Goal: Task Accomplishment & Management: Manage account settings

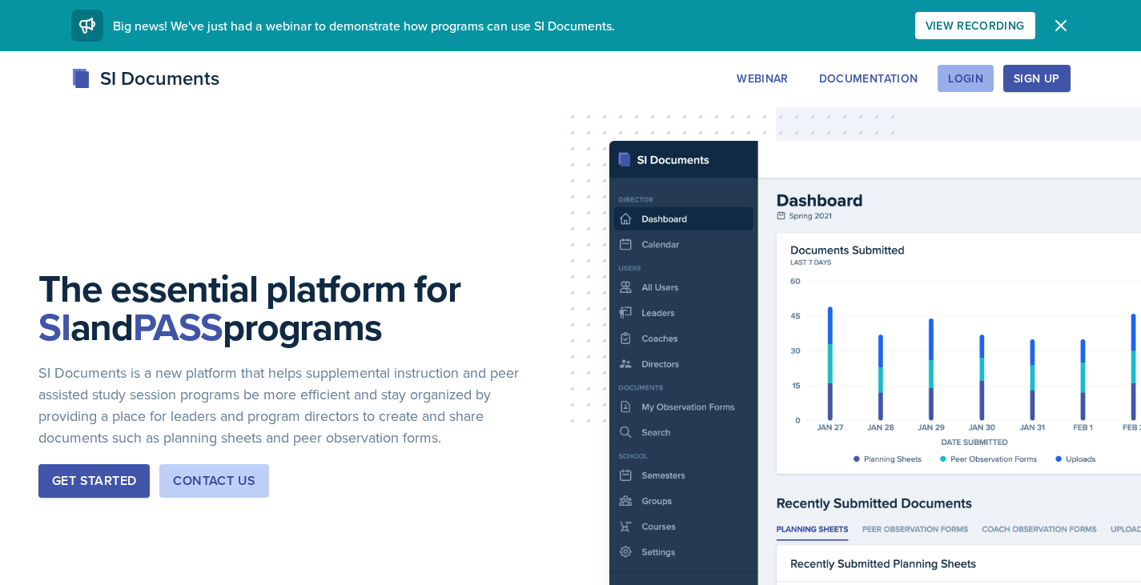
click at [969, 78] on div "Login" at bounding box center [965, 78] width 35 height 13
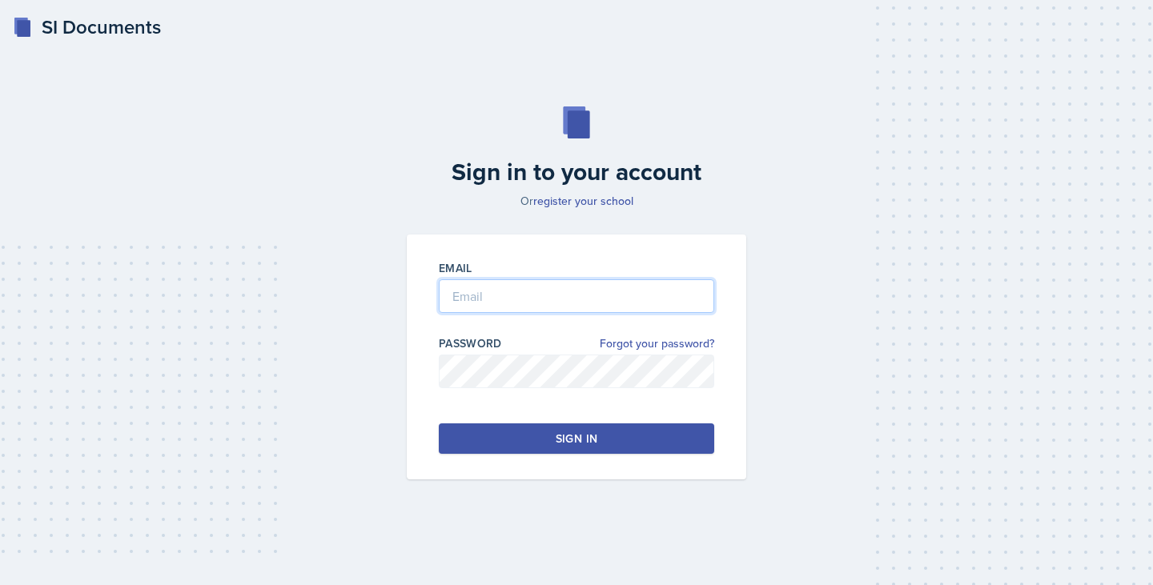
click at [621, 283] on input "email" at bounding box center [576, 296] width 275 height 34
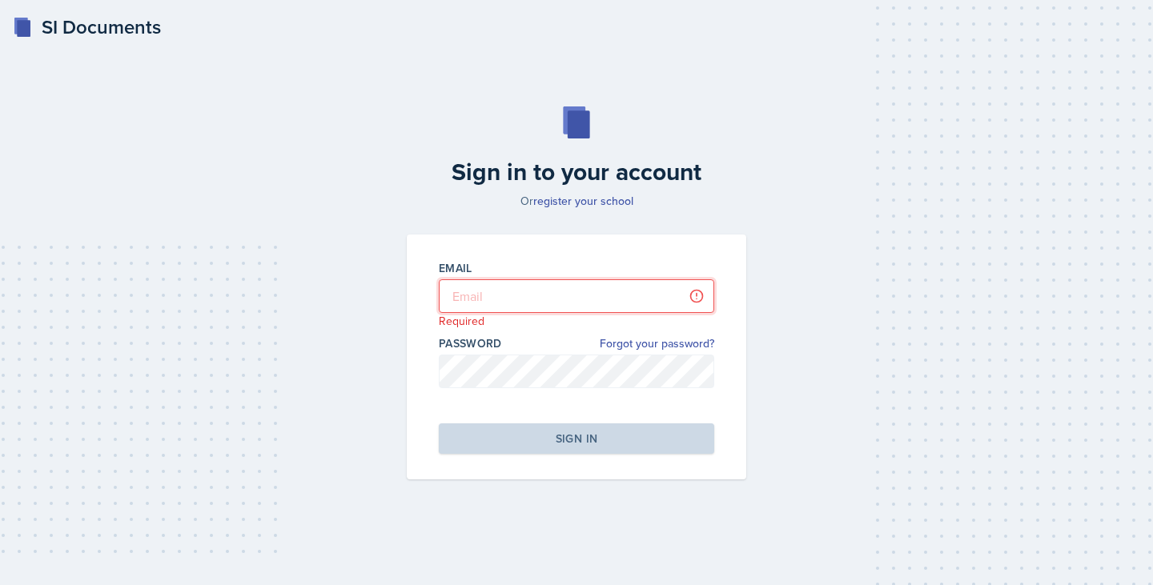
type input "[PERSON_NAME][EMAIL_ADDRESS][PERSON_NAME][DOMAIN_NAME]"
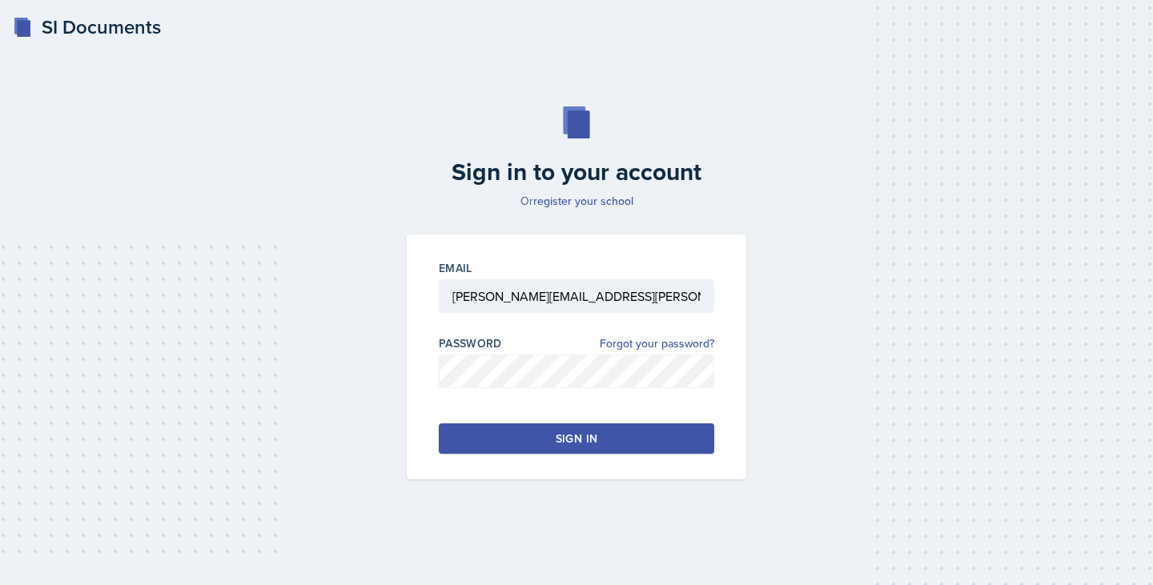
click at [523, 440] on button "Sign in" at bounding box center [576, 439] width 275 height 30
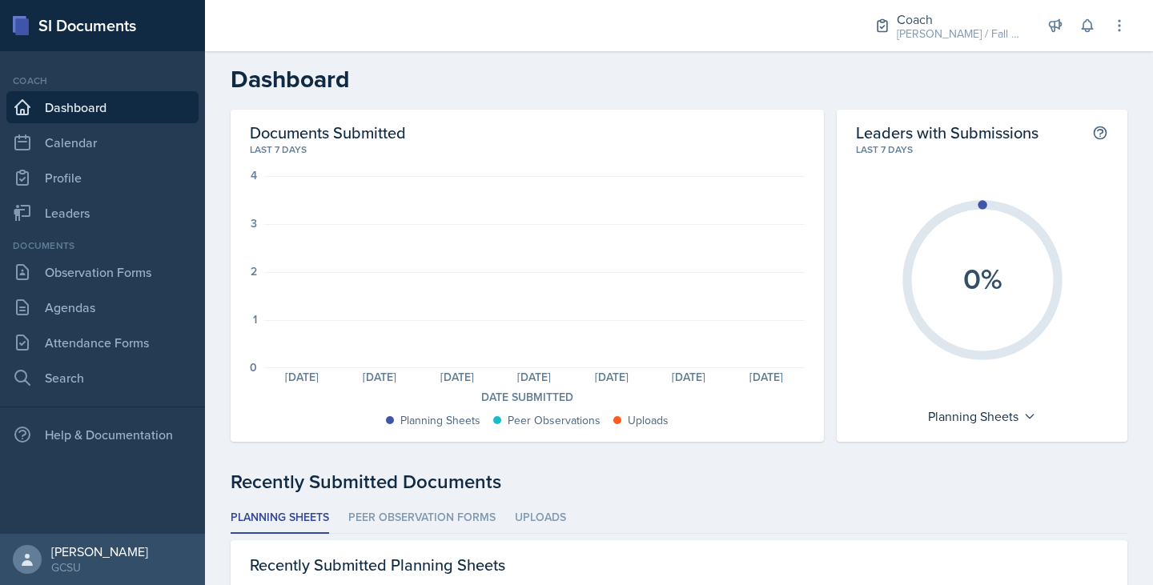
scroll to position [2, 0]
click at [113, 207] on link "Leaders" at bounding box center [102, 213] width 192 height 32
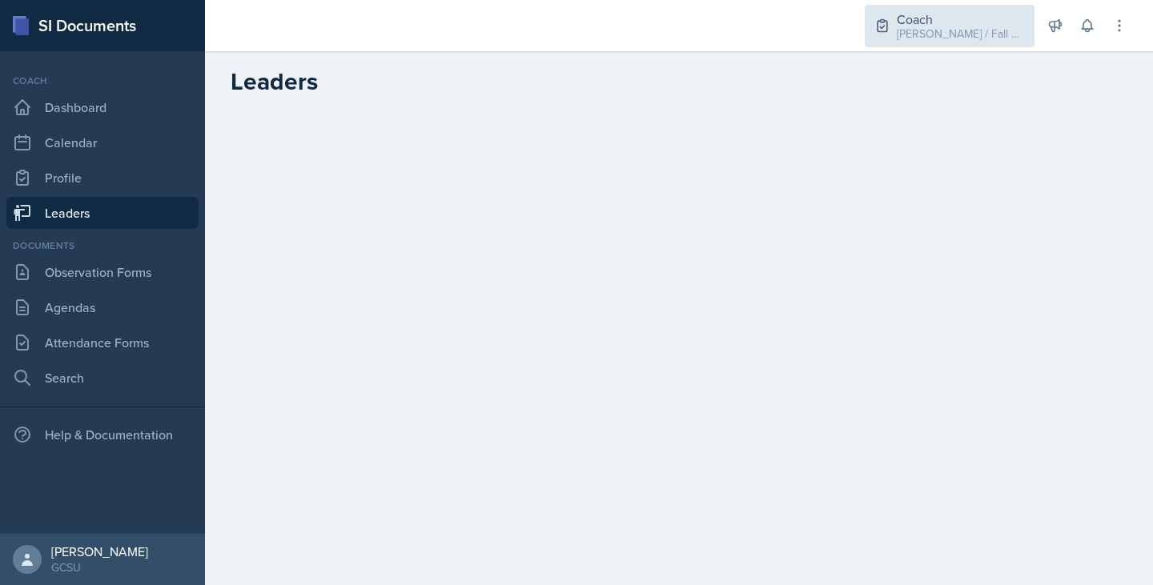
click at [954, 26] on div "[PERSON_NAME] / Fall 2025" at bounding box center [961, 34] width 128 height 17
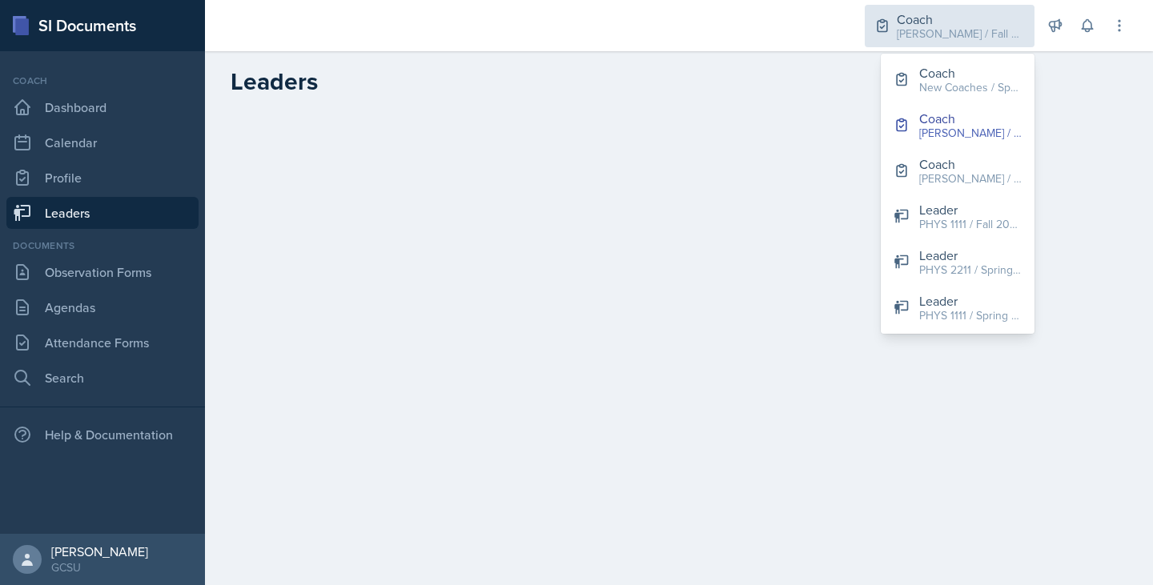
click at [954, 26] on div "[PERSON_NAME] / Fall 2025" at bounding box center [961, 34] width 128 height 17
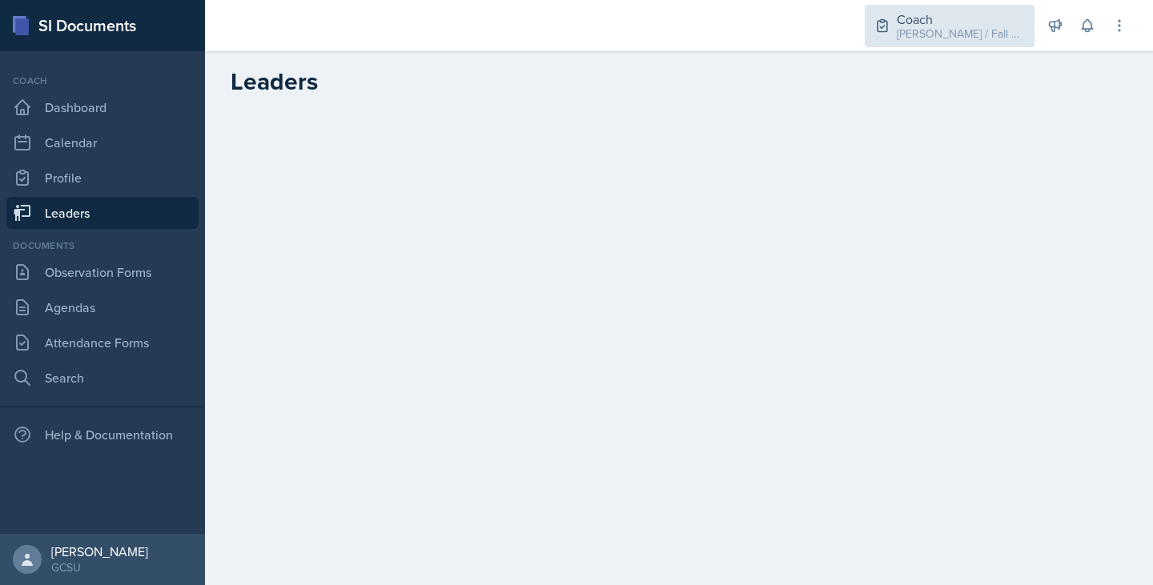
click at [954, 26] on div "[PERSON_NAME] / Fall 2025" at bounding box center [961, 34] width 128 height 17
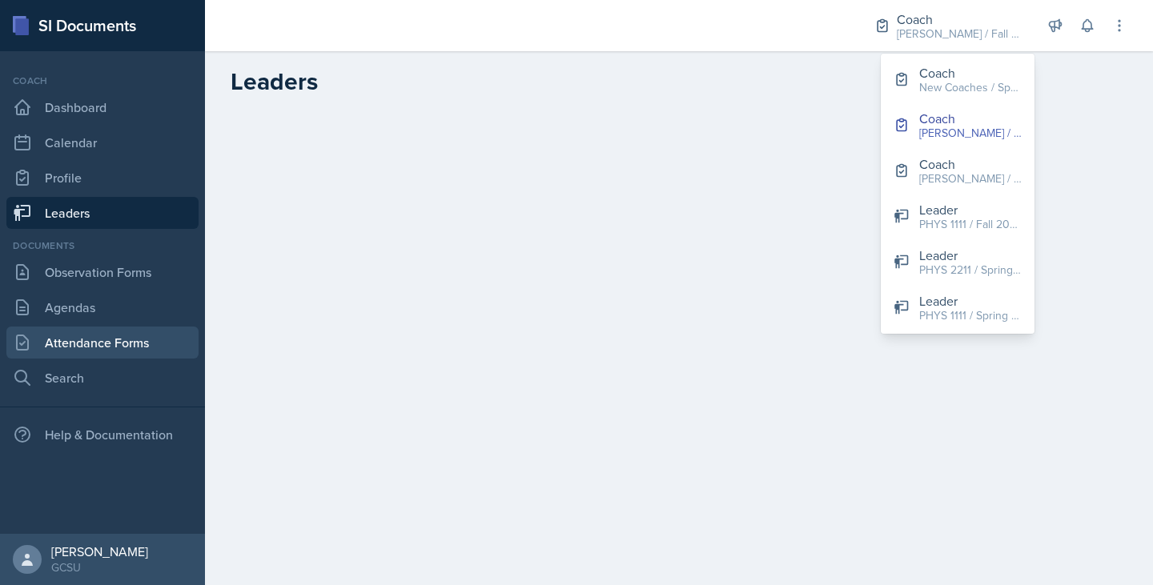
click at [142, 344] on link "Attendance Forms" at bounding box center [102, 343] width 192 height 32
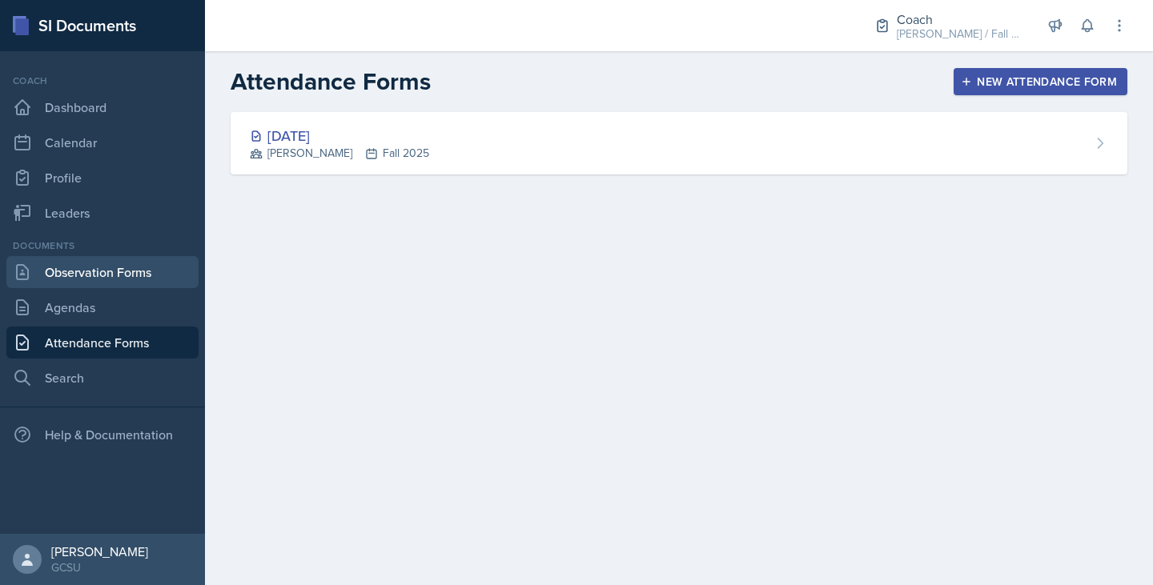
click at [134, 287] on link "Observation Forms" at bounding box center [102, 272] width 192 height 32
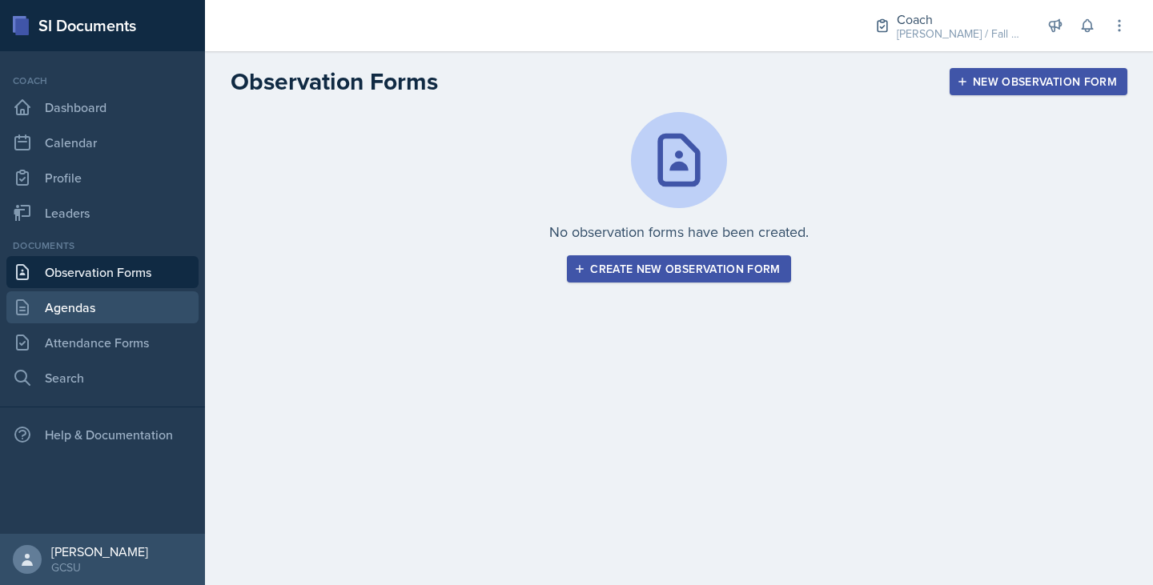
click at [132, 307] on link "Agendas" at bounding box center [102, 307] width 192 height 32
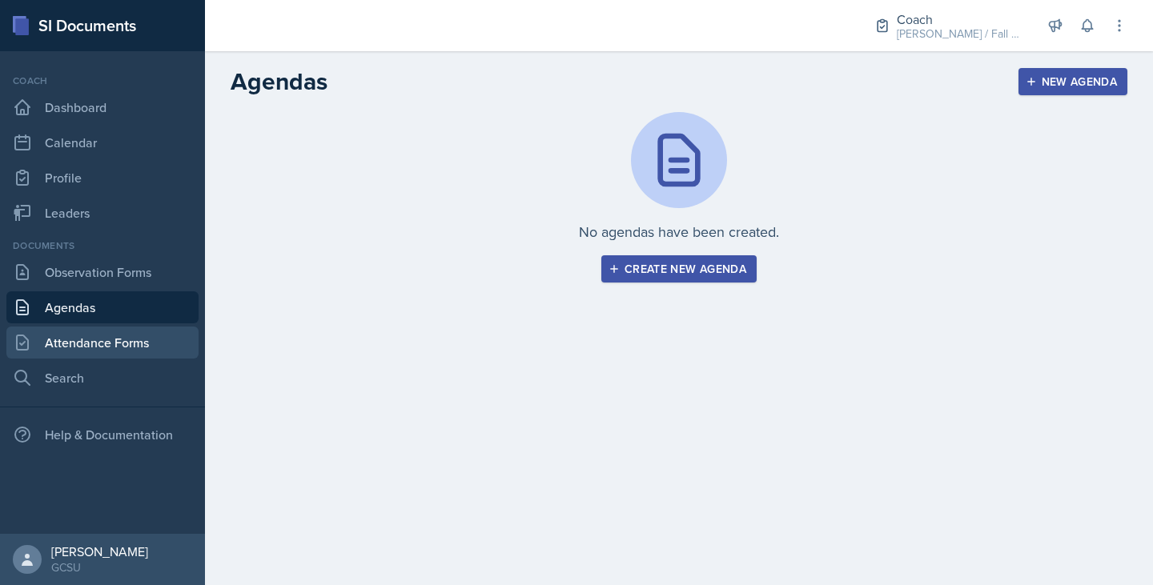
click at [143, 328] on link "Attendance Forms" at bounding box center [102, 343] width 192 height 32
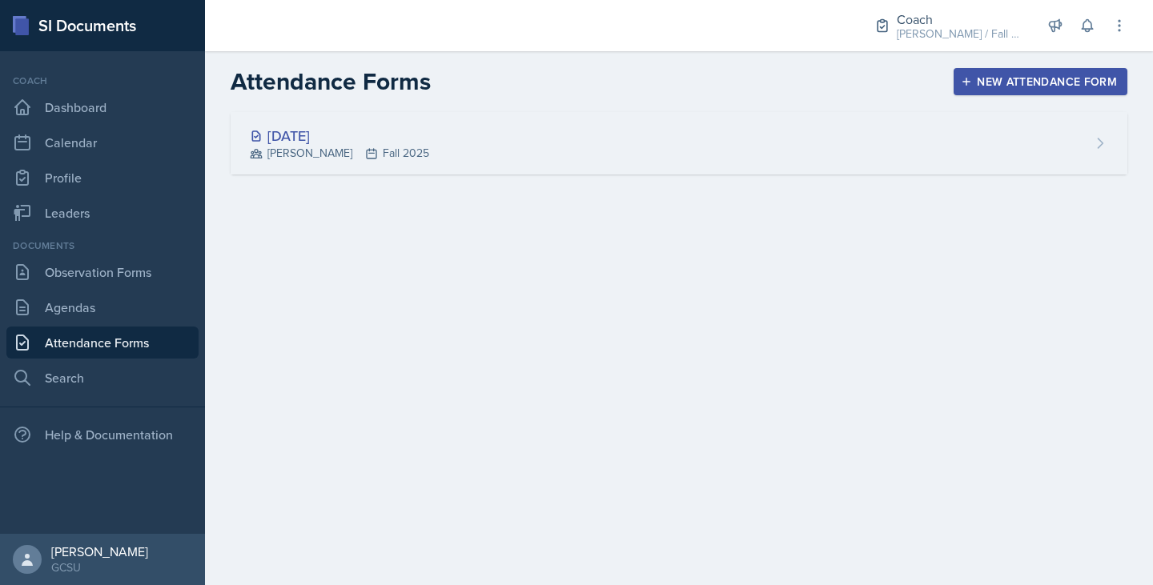
click at [402, 147] on div "[DATE] [PERSON_NAME] Fall 2025" at bounding box center [679, 143] width 897 height 62
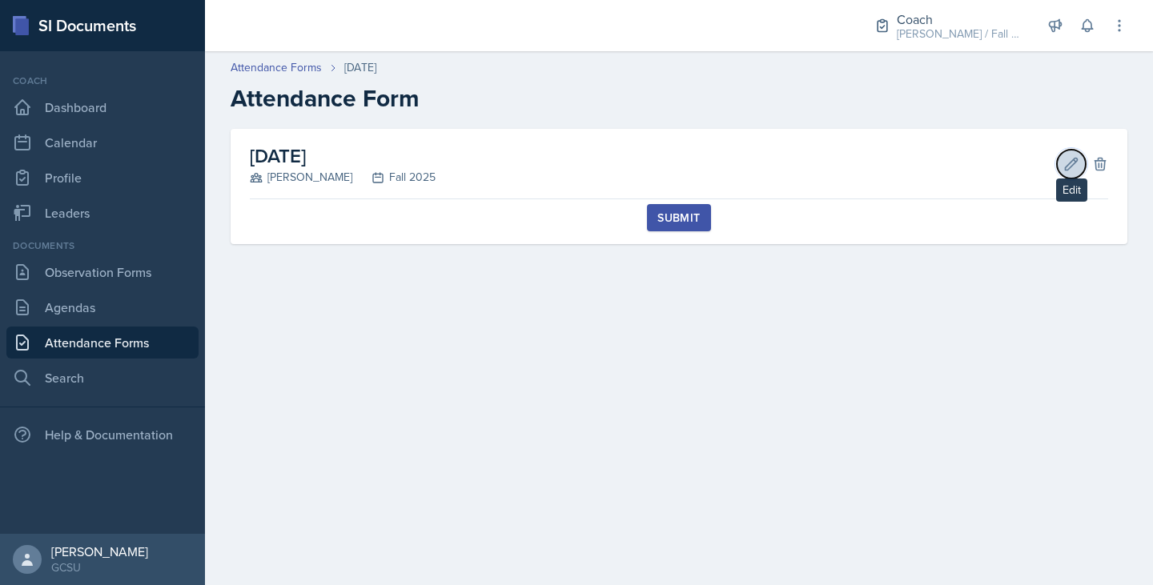
click at [1080, 155] on button "Edit" at bounding box center [1071, 164] width 29 height 29
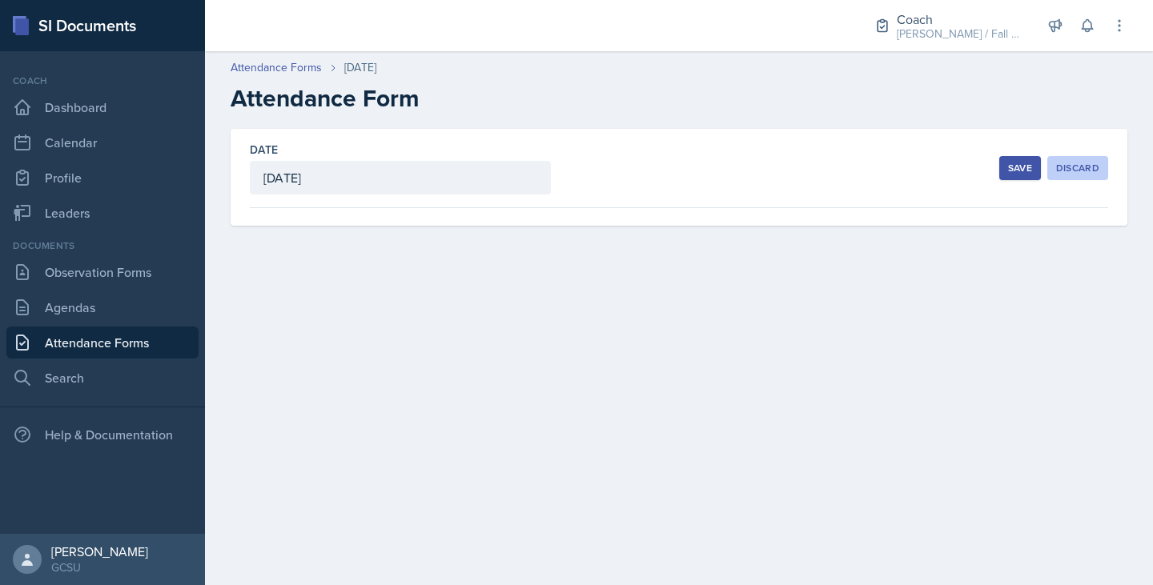
click at [1086, 167] on div "Discard" at bounding box center [1077, 168] width 43 height 13
